Goal: Navigation & Orientation: Find specific page/section

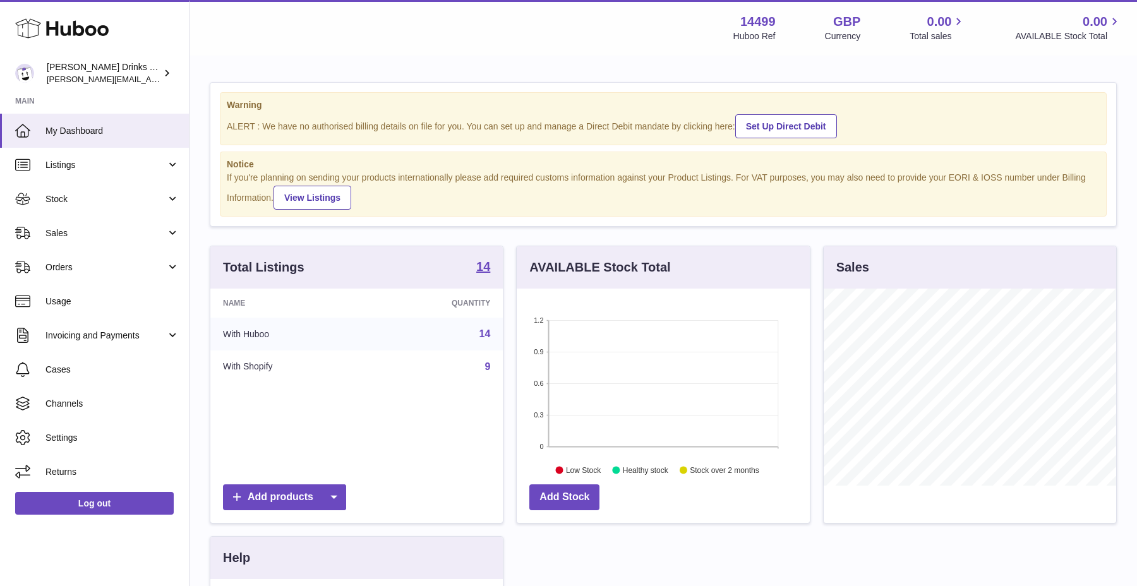
scroll to position [197, 292]
click at [91, 173] on link "Listings" at bounding box center [94, 165] width 189 height 34
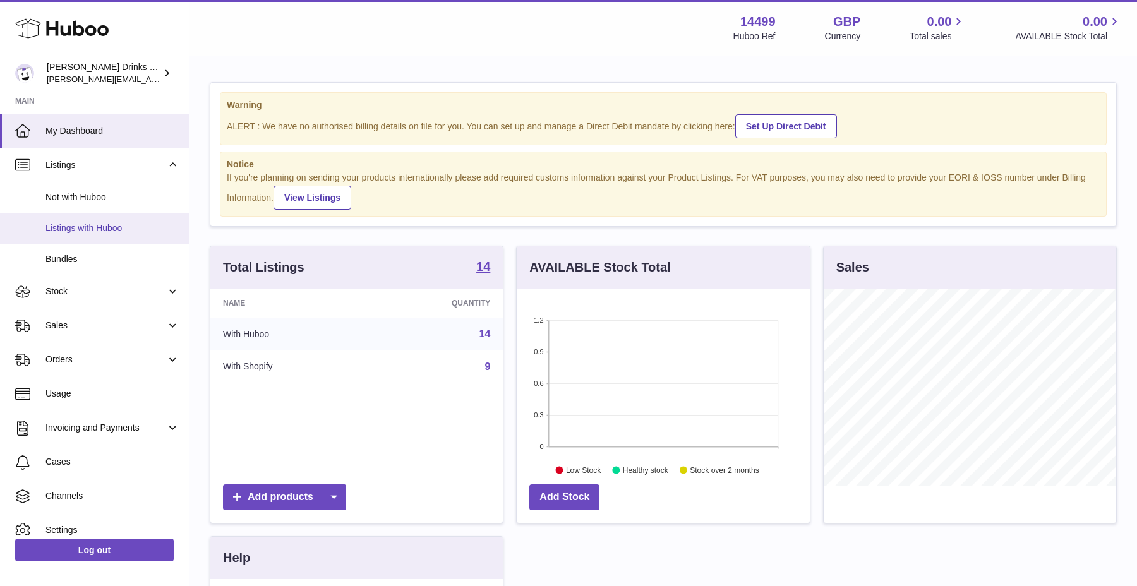
click at [88, 224] on span "Listings with Huboo" at bounding box center [112, 228] width 134 height 12
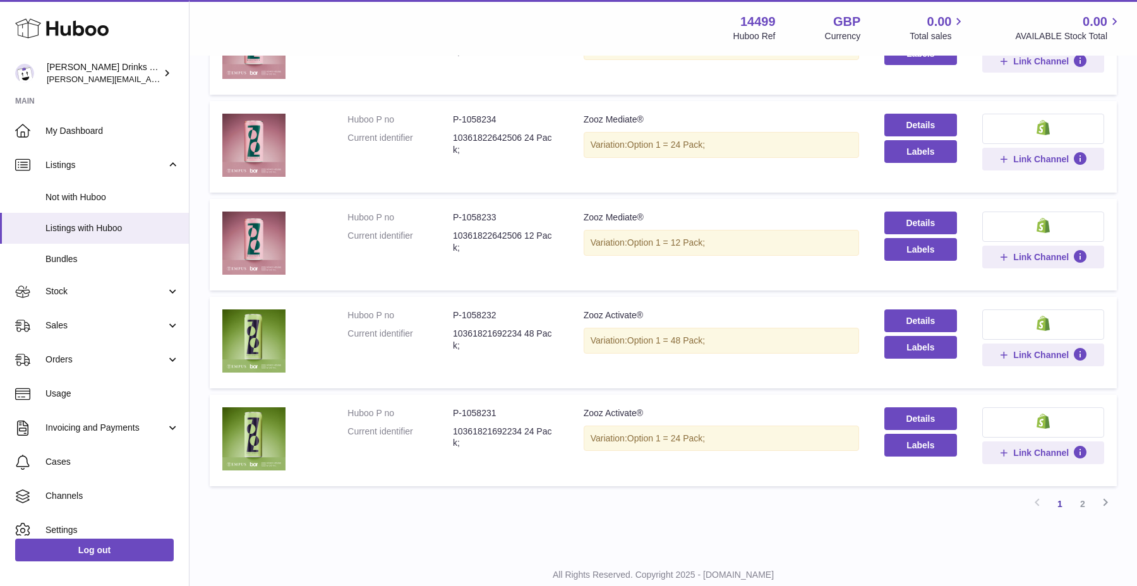
scroll to position [928, 0]
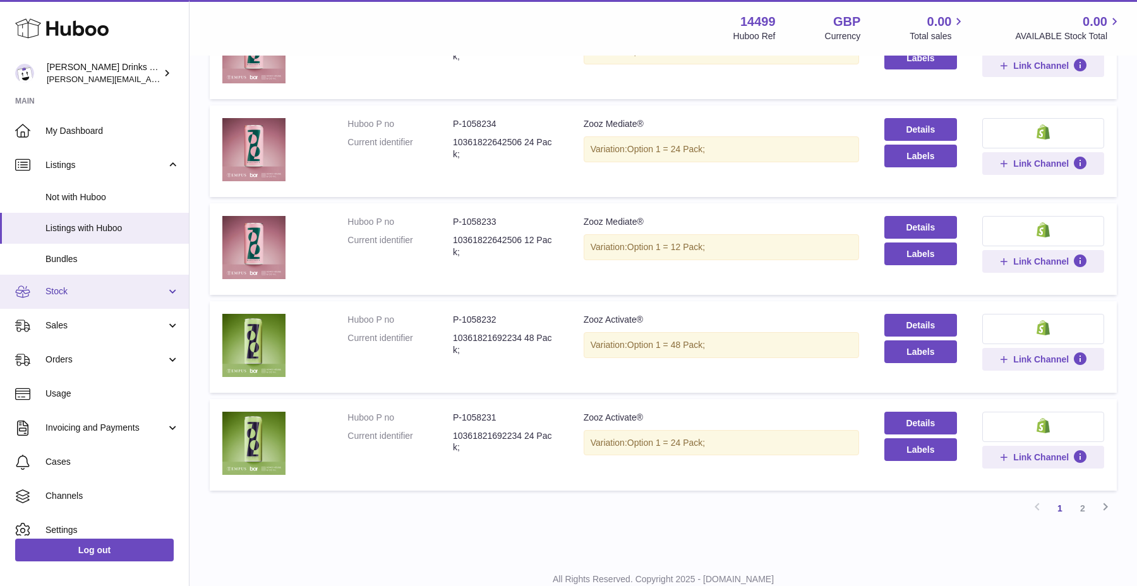
click at [88, 299] on link "Stock" at bounding box center [94, 292] width 189 height 34
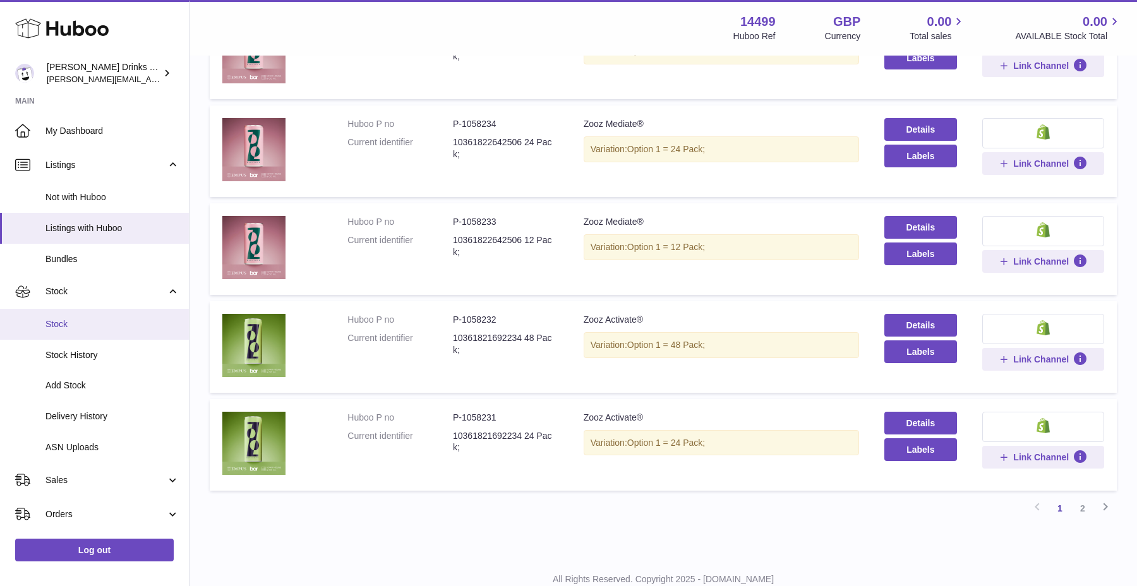
click at [82, 325] on span "Stock" at bounding box center [112, 324] width 134 height 12
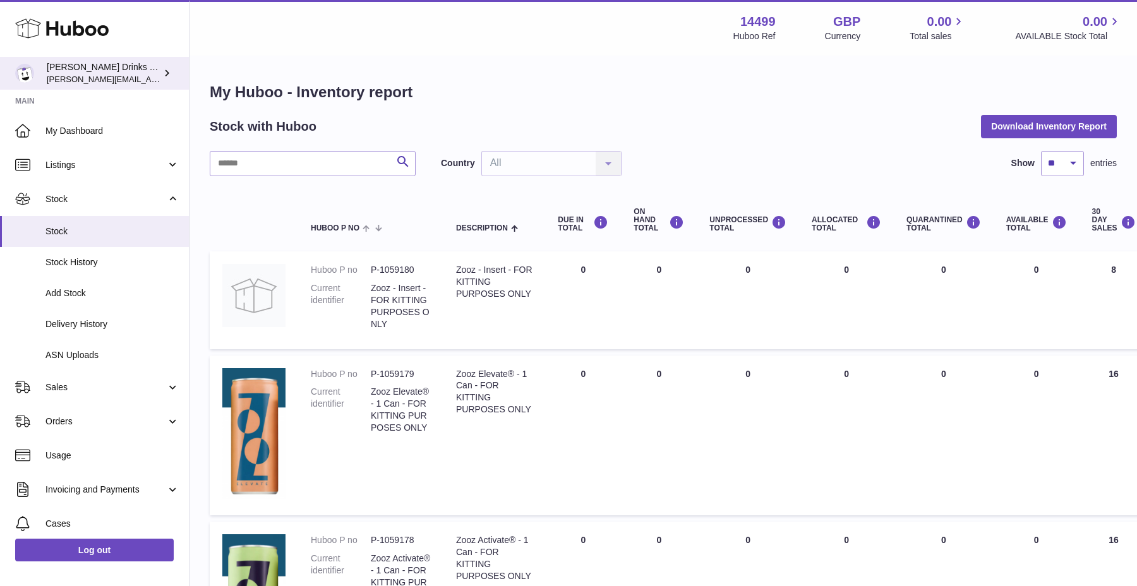
click at [101, 75] on span "[PERSON_NAME][EMAIL_ADDRESS][DOMAIN_NAME]" at bounding box center [150, 79] width 207 height 10
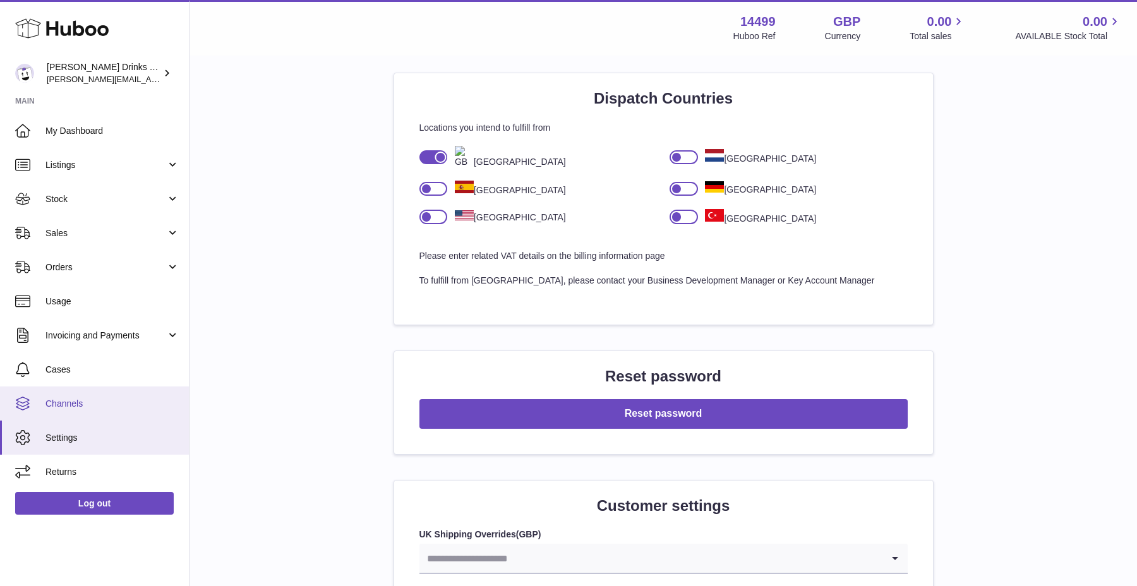
scroll to position [841, 0]
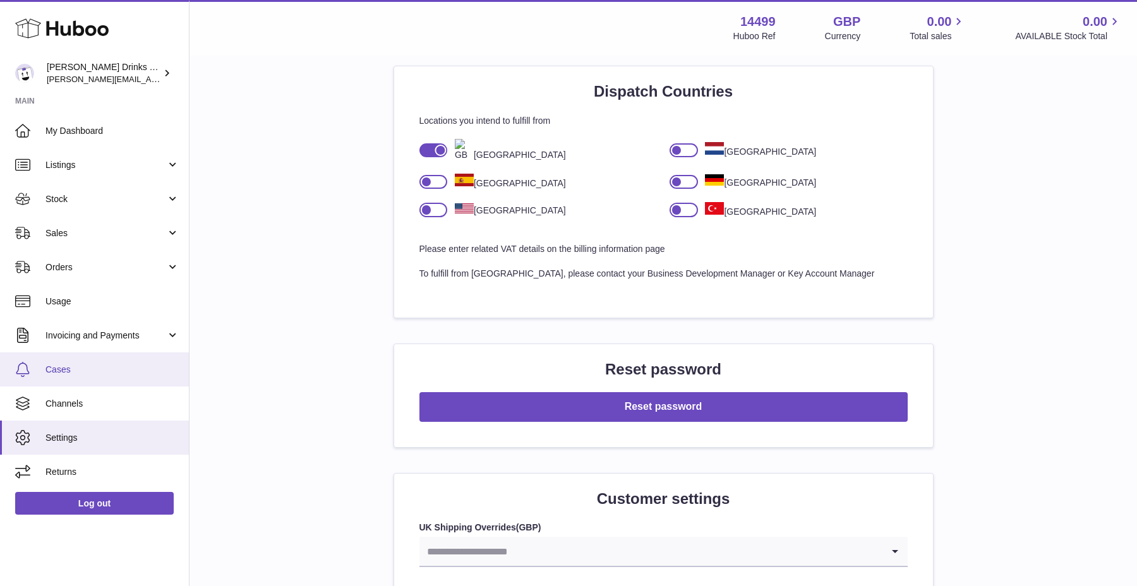
click at [116, 371] on span "Cases" at bounding box center [112, 370] width 134 height 12
